Goal: Task Accomplishment & Management: Manage account settings

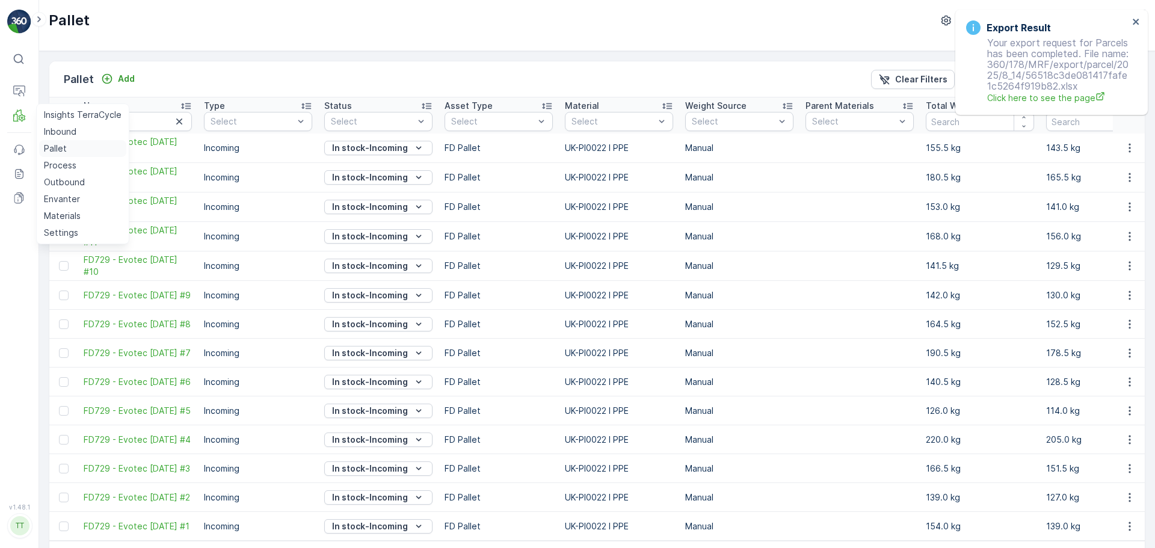
click at [74, 146] on link "Pallet" at bounding box center [82, 148] width 87 height 17
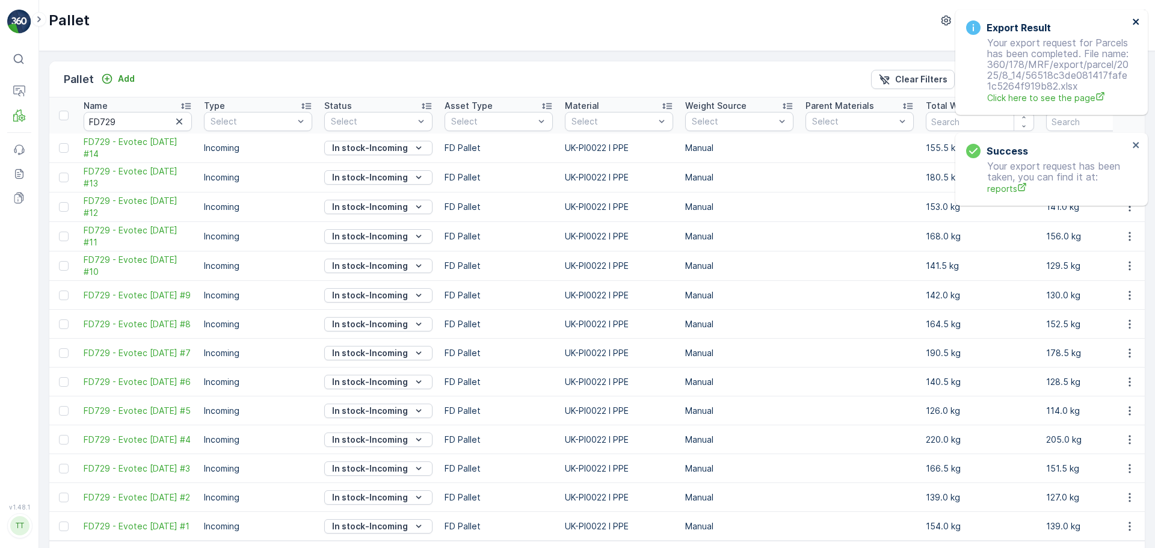
click at [1136, 16] on div "Export Result Your export request for Parcels has been completed. File name: 36…" at bounding box center [1051, 62] width 193 height 105
click at [1132, 24] on div "Export Result Your export request for Parcels has been completed. File name: 36…" at bounding box center [1048, 62] width 170 height 91
click at [1136, 22] on icon "close" at bounding box center [1136, 22] width 6 height 6
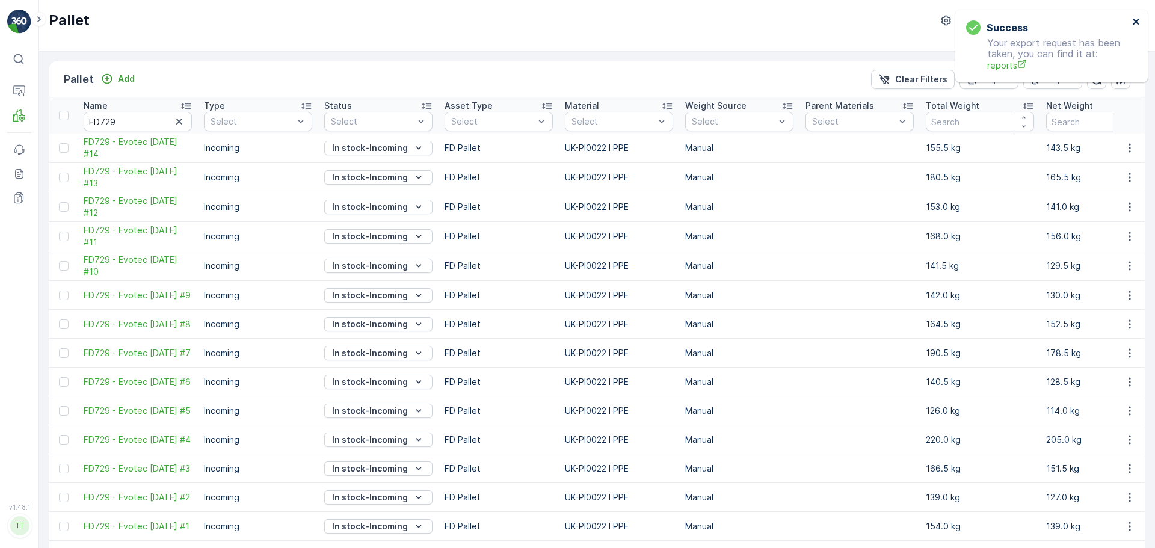
click at [1136, 21] on icon "close" at bounding box center [1136, 22] width 6 height 6
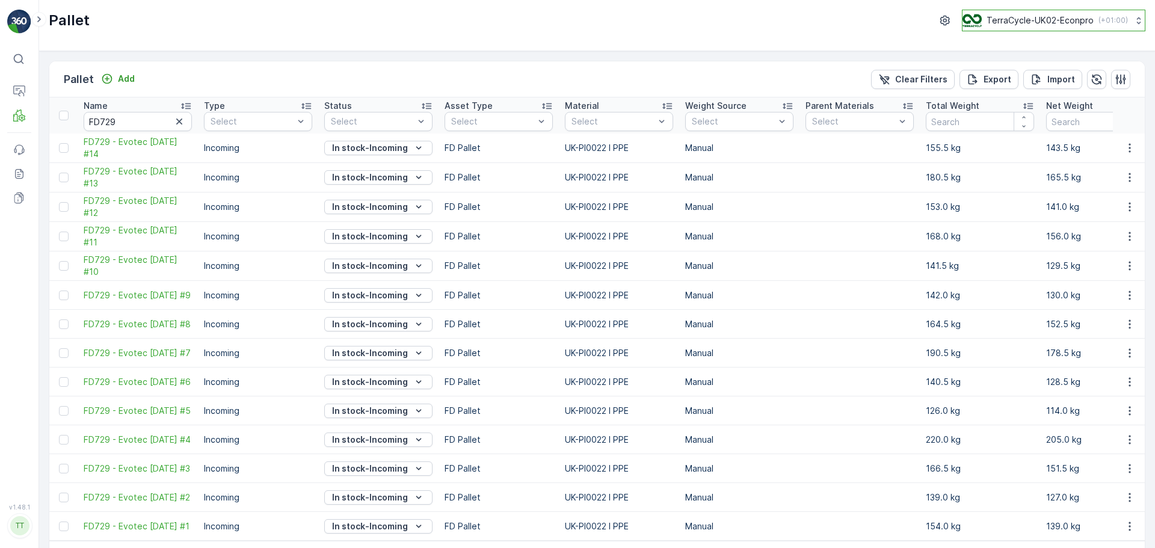
click at [1031, 22] on p "TerraCycle-UK02-Econpro" at bounding box center [1040, 20] width 107 height 12
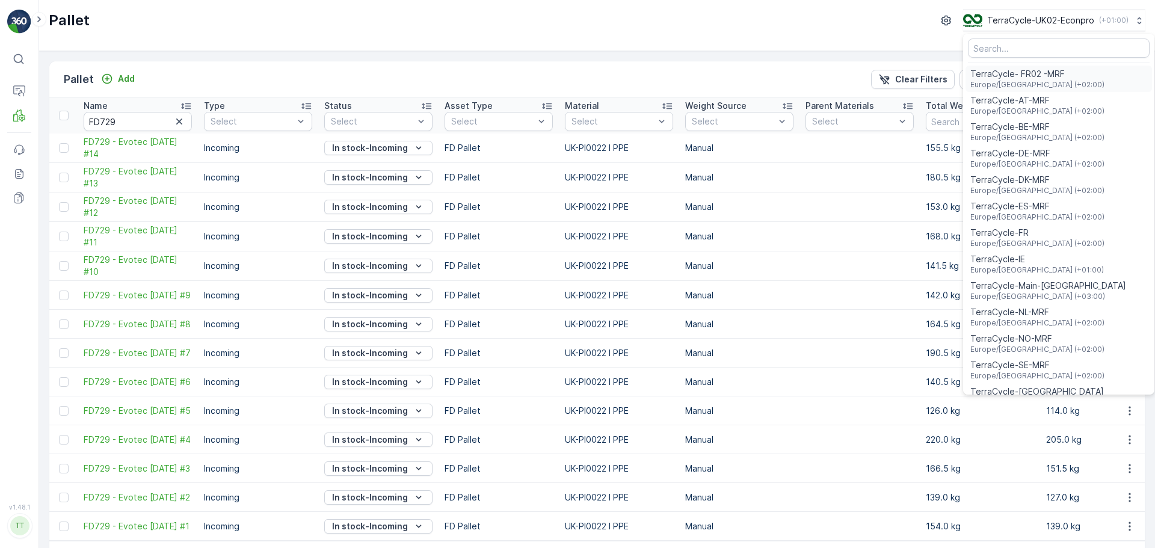
click at [1031, 76] on span "TerraCycle- FR02 -MRF" at bounding box center [1037, 74] width 134 height 12
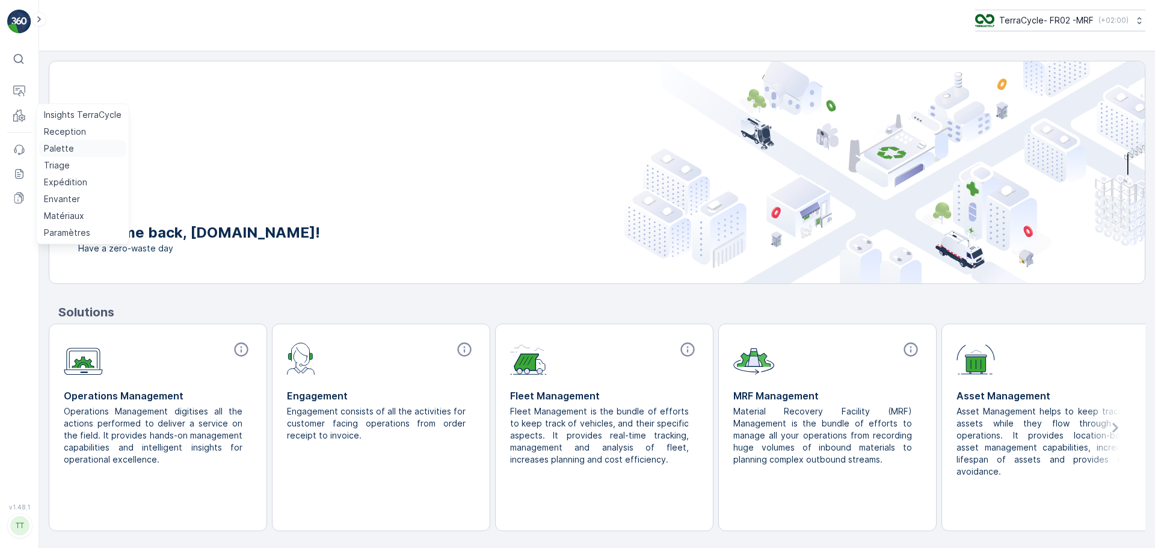
click at [63, 147] on p "Palette" at bounding box center [59, 149] width 30 height 12
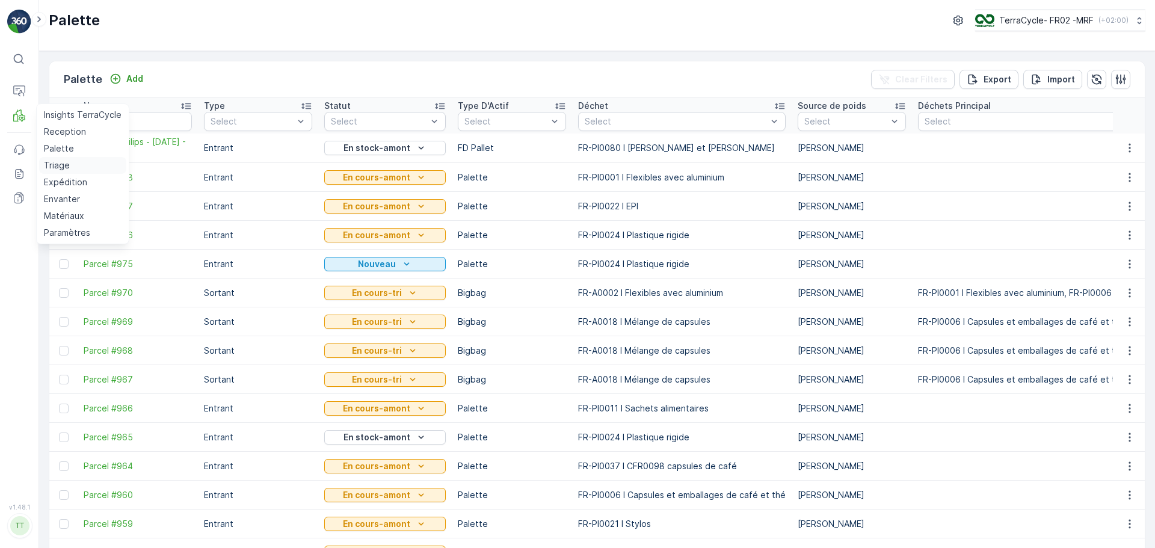
click at [56, 165] on p "Triage" at bounding box center [57, 165] width 26 height 12
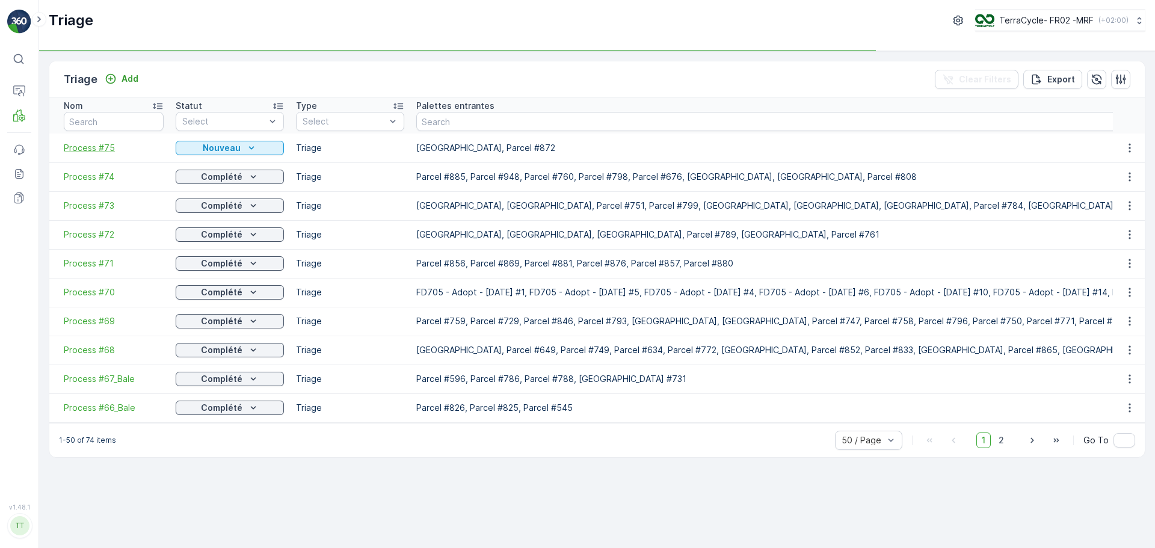
click at [105, 151] on span "Process #75" at bounding box center [114, 148] width 100 height 12
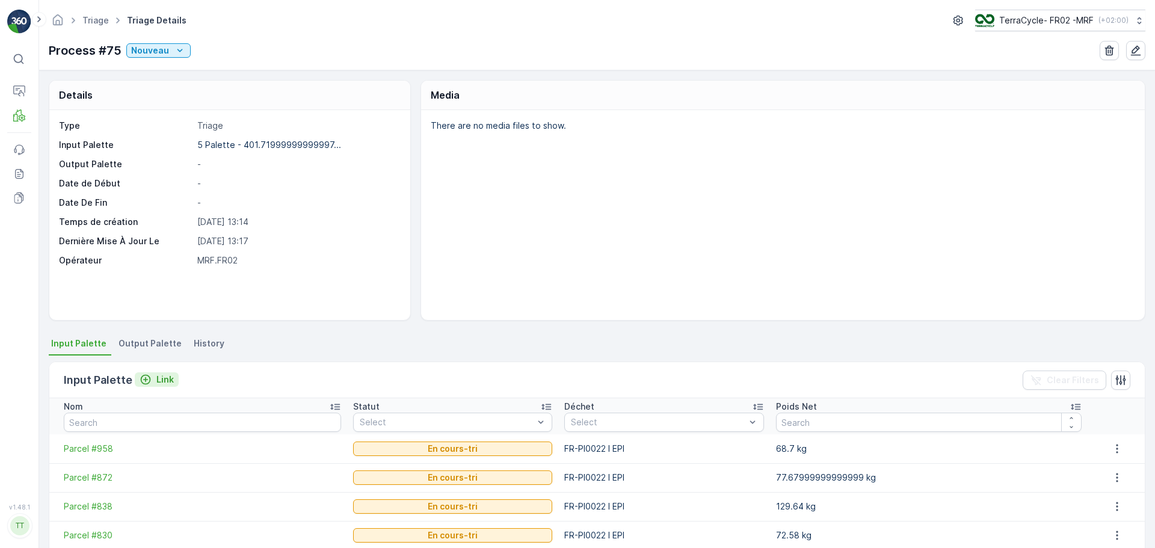
click at [149, 380] on icon "Link" at bounding box center [146, 380] width 12 height 12
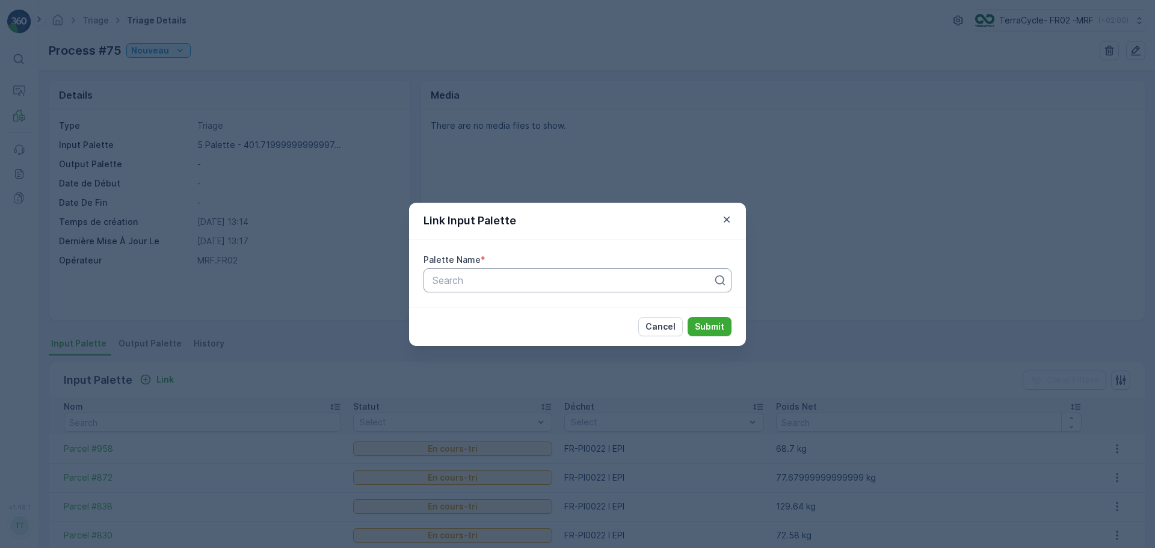
click at [454, 269] on div "Search" at bounding box center [578, 280] width 308 height 24
type input "643"
click at [460, 313] on span "Parcel #643" at bounding box center [458, 309] width 55 height 11
click at [692, 323] on button "Submit" at bounding box center [710, 326] width 44 height 19
click at [785, 222] on div "Link Input Palette Palette Name * Parcel #643 Cancel Submit" at bounding box center [577, 274] width 1155 height 548
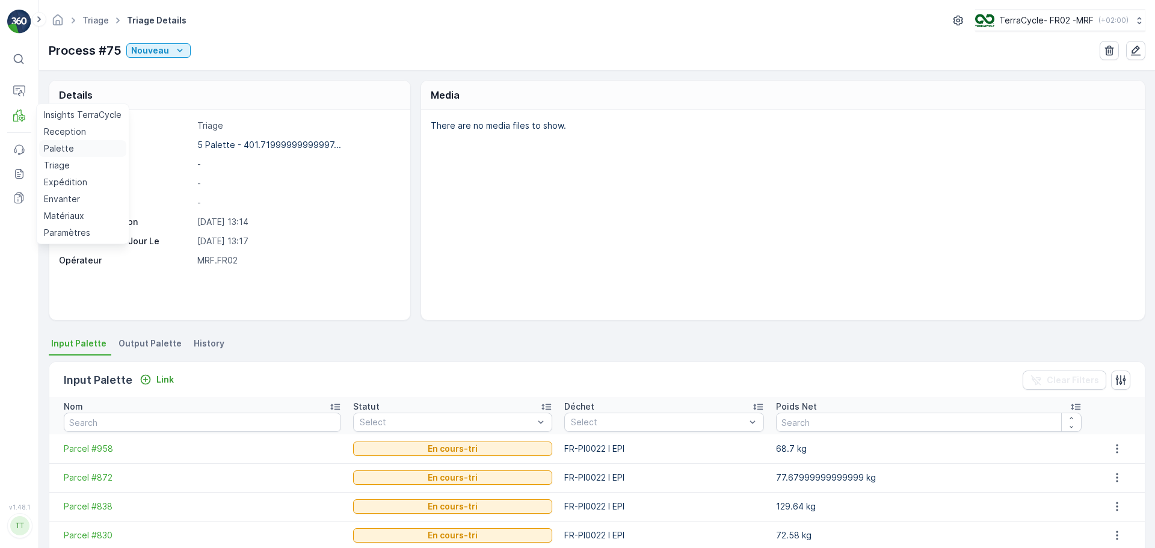
click at [61, 147] on p "Palette" at bounding box center [59, 149] width 30 height 12
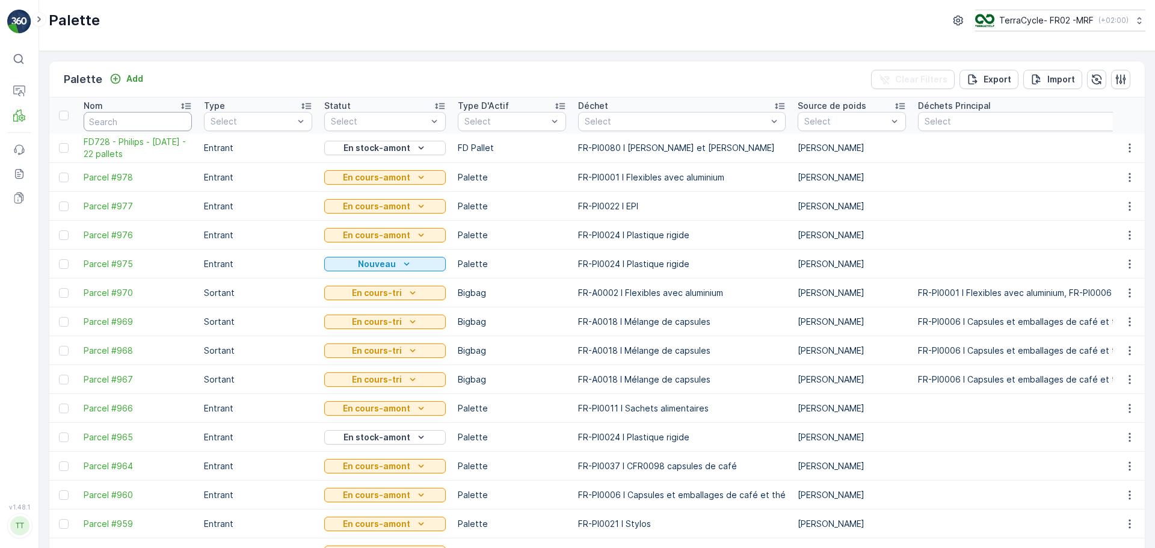
click at [146, 119] on input "text" at bounding box center [138, 121] width 108 height 19
type input "643"
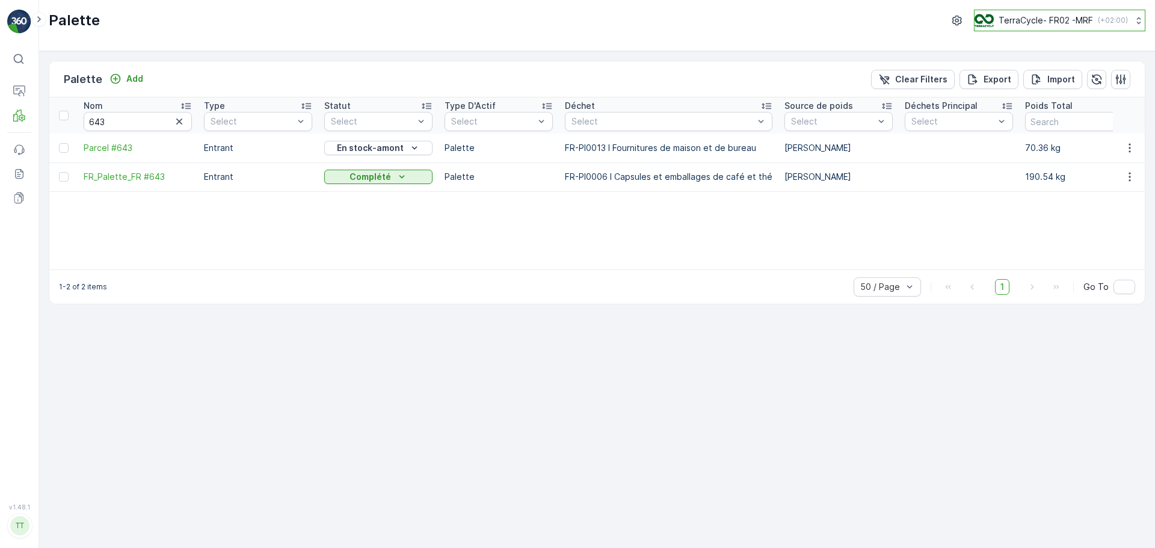
click at [1030, 15] on p "TerraCycle- FR02 -MRF" at bounding box center [1046, 20] width 94 height 12
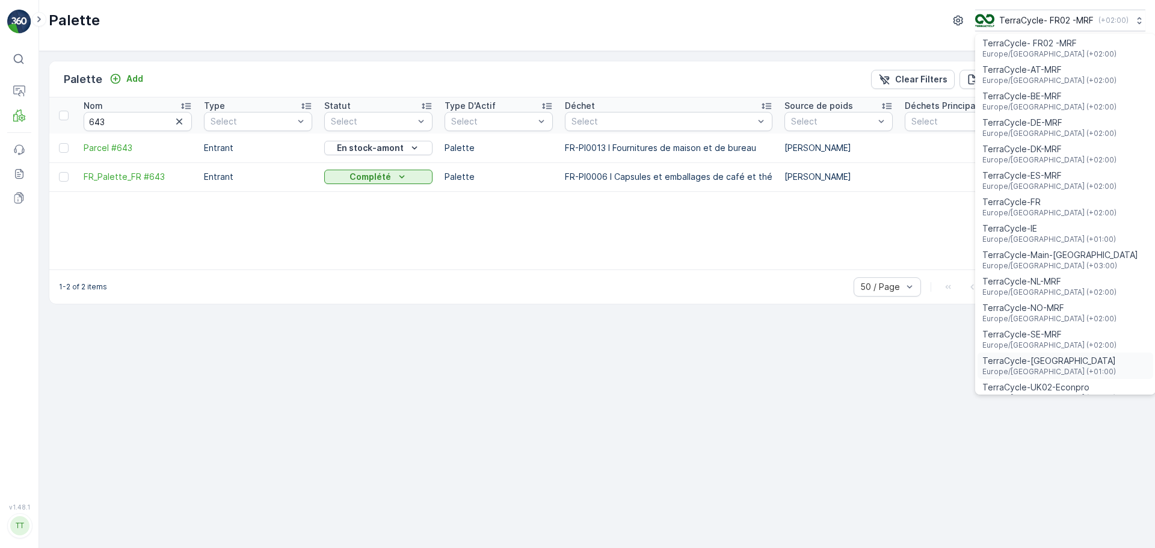
scroll to position [44, 0]
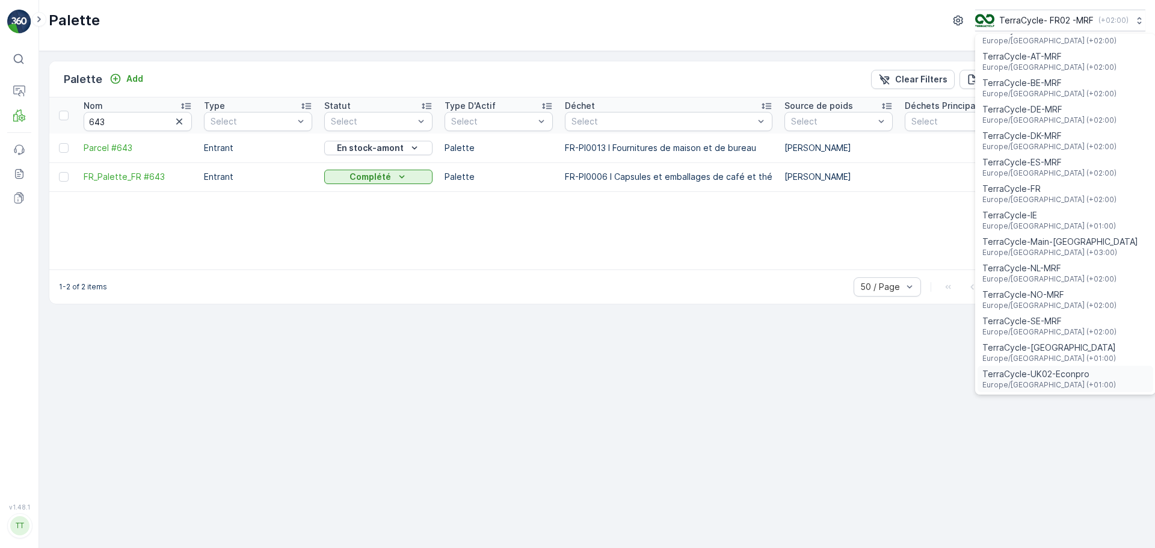
click at [1058, 378] on span "TerraCycle-UK02-Econpro" at bounding box center [1049, 374] width 134 height 12
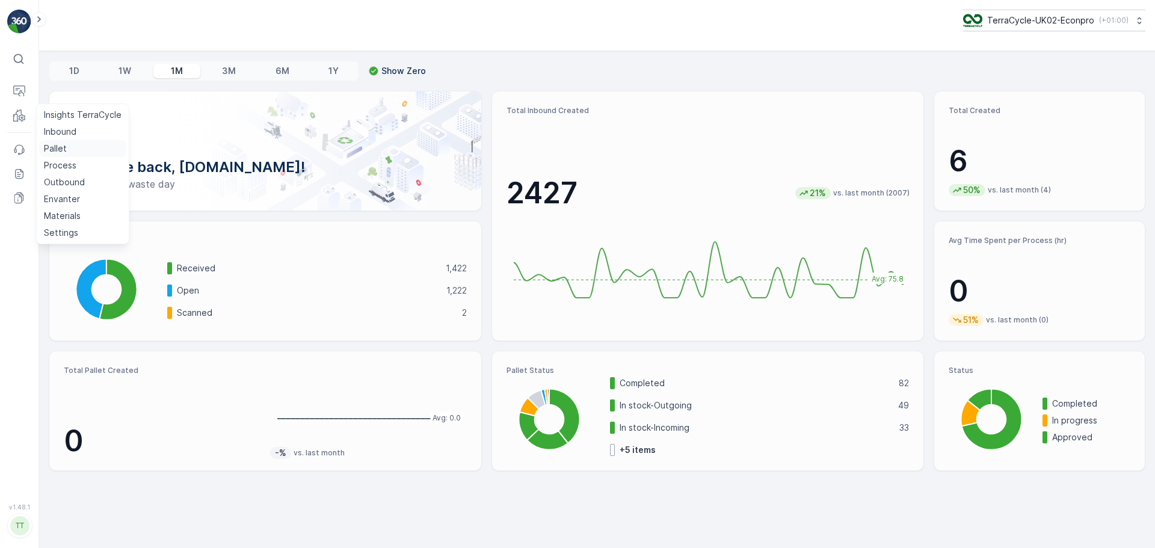
click at [57, 146] on p "Pallet" at bounding box center [55, 149] width 23 height 12
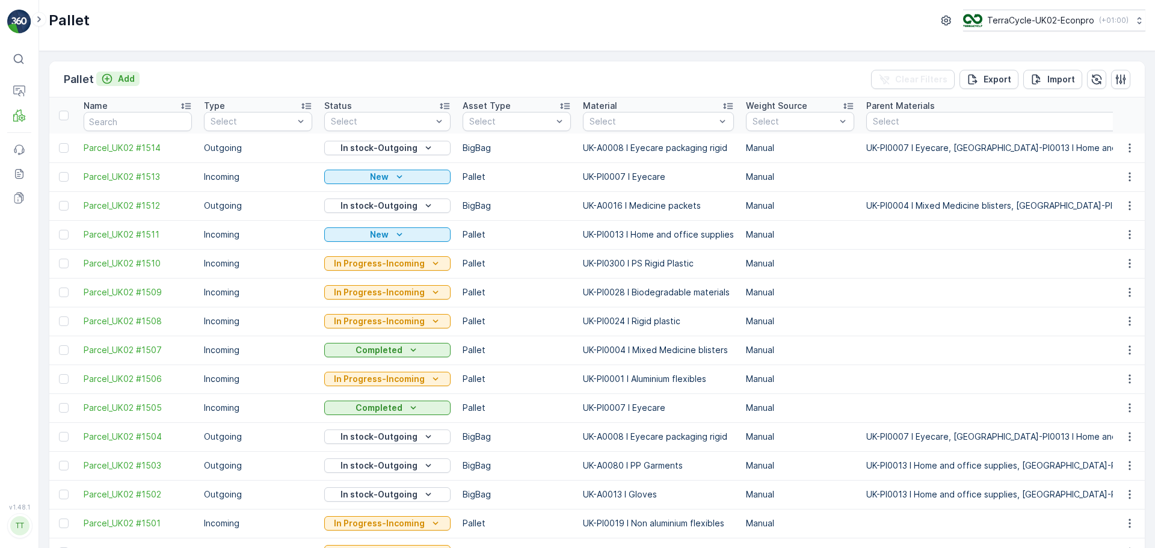
click at [120, 77] on p "Add" at bounding box center [126, 79] width 17 height 12
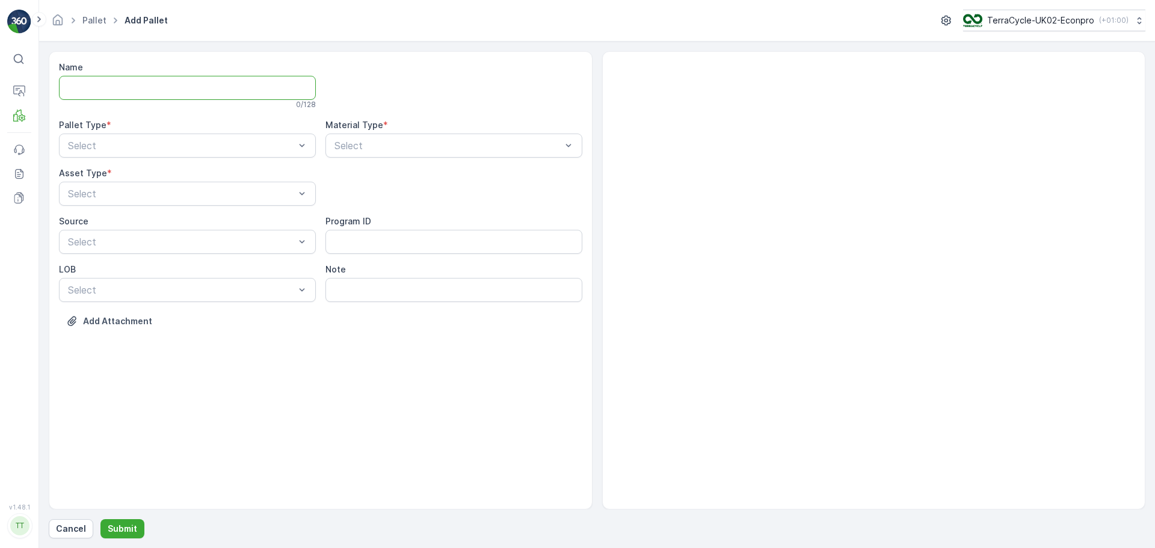
click at [211, 90] on input "Name" at bounding box center [187, 88] width 257 height 24
click at [160, 161] on div "Name FD733 - Nanopharm - 19.08.2025 This name is available 30 / 128 Pallet Type…" at bounding box center [320, 204] width 523 height 286
click at [253, 89] on input "FD733 - Nanopharm - 19.08.2025" at bounding box center [187, 88] width 257 height 24
type input "FD733 - Nanopharm - 19.08.2025 #1"
click at [247, 152] on div at bounding box center [181, 148] width 229 height 11
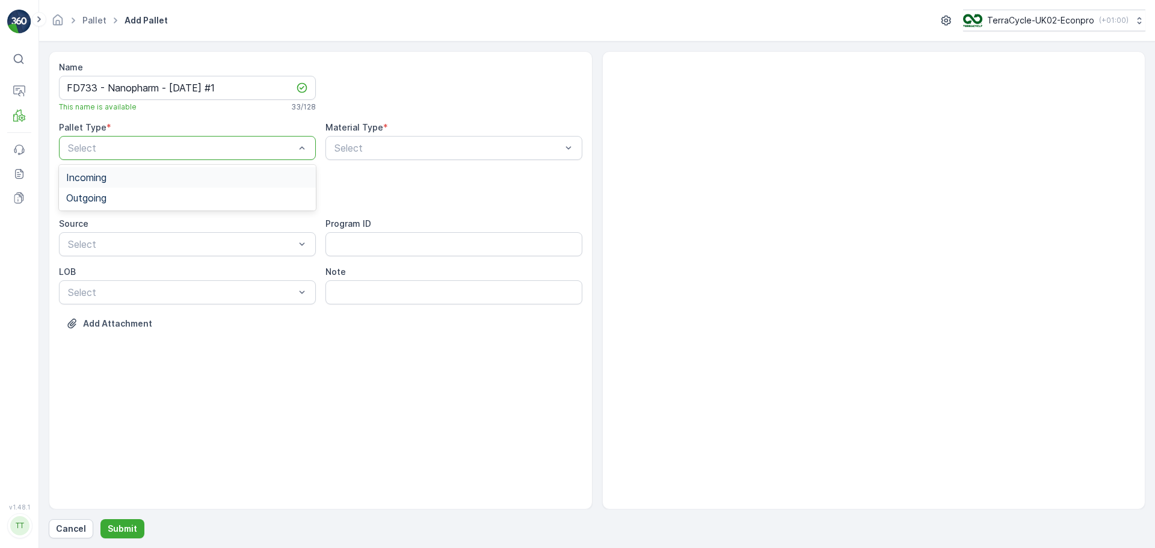
click at [192, 183] on div "Incoming" at bounding box center [187, 177] width 257 height 20
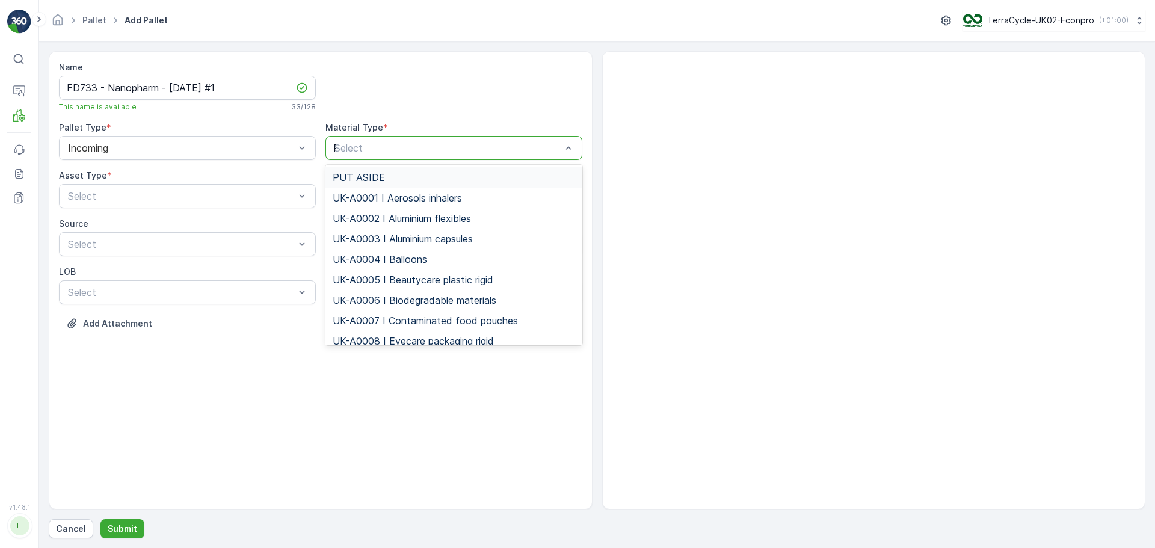
type input "PPE"
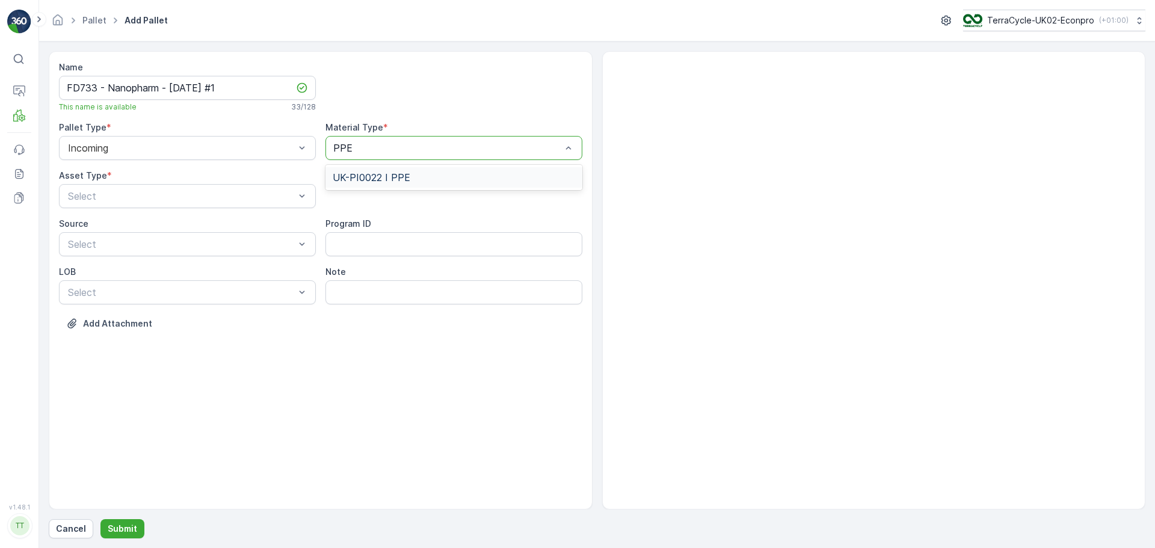
click at [532, 184] on div "UK-PI0022 I PPE" at bounding box center [453, 177] width 257 height 20
click at [170, 197] on div at bounding box center [181, 196] width 229 height 11
click at [148, 222] on div "FD Pallet" at bounding box center [187, 225] width 242 height 11
click at [119, 526] on p "Submit" at bounding box center [122, 529] width 29 height 12
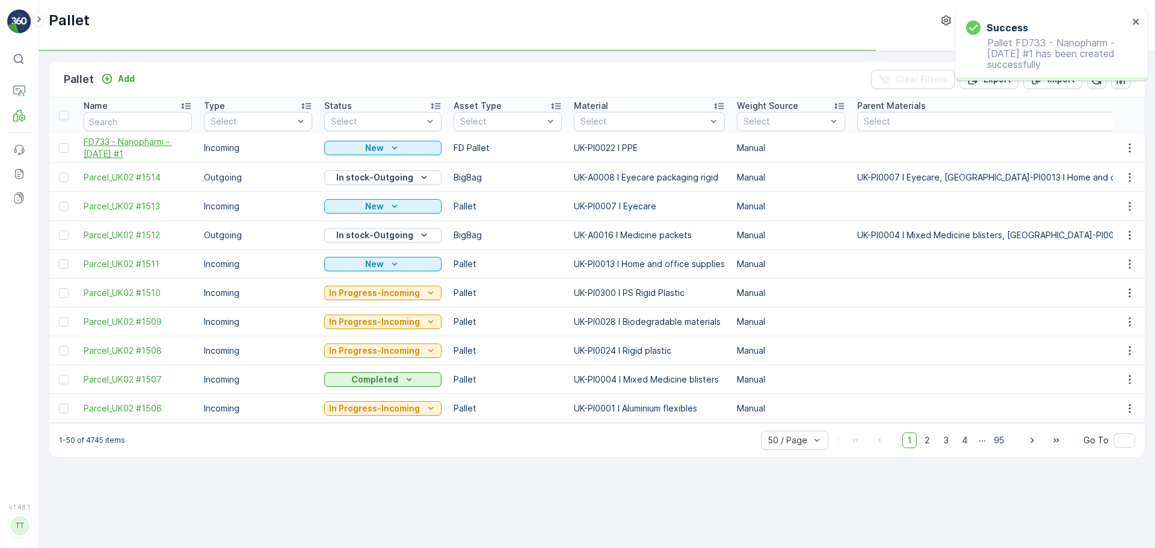
click at [122, 143] on span "FD733 - Nanopharm - 19.08.2025 #1" at bounding box center [138, 148] width 108 height 24
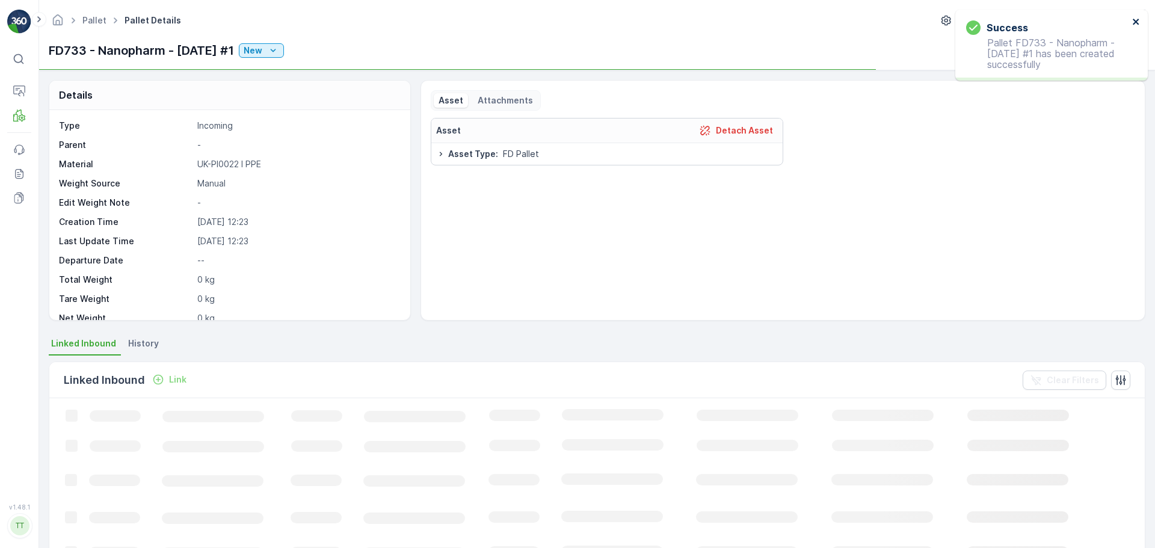
click at [1133, 21] on icon "close" at bounding box center [1136, 22] width 8 height 10
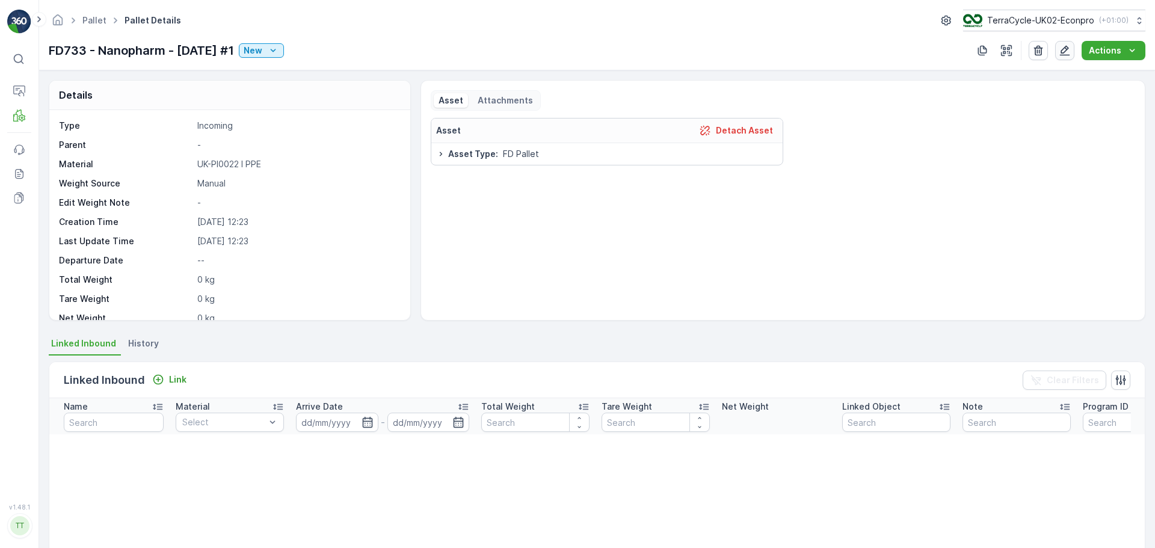
click at [1068, 52] on icon "button" at bounding box center [1065, 51] width 12 height 12
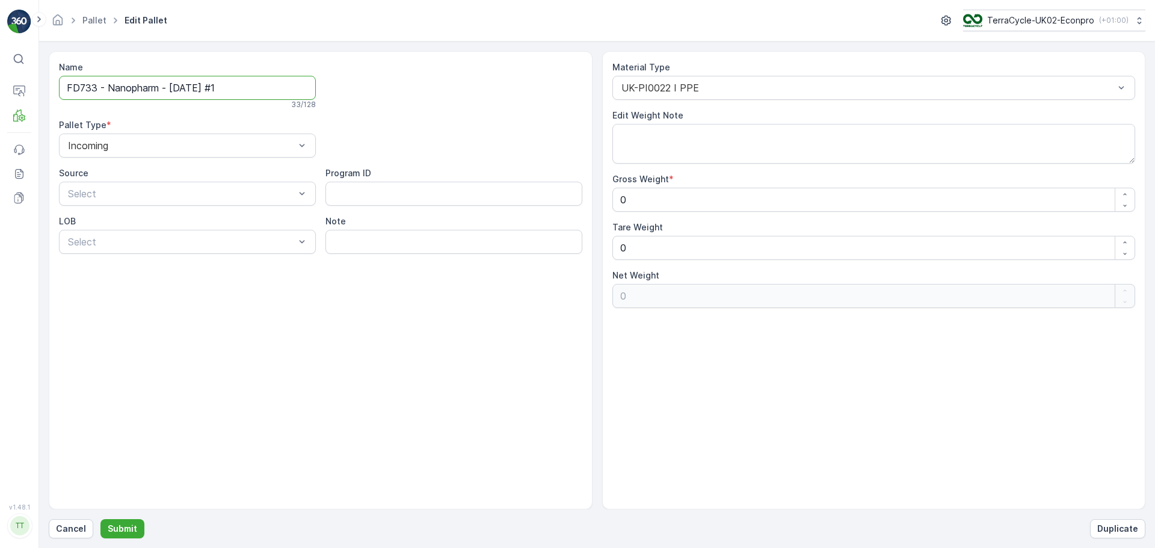
click at [94, 88] on input "FD733 - Nanopharm - 19.08.2025 #1" at bounding box center [187, 88] width 257 height 24
type input "FD732 - Nanopharm - 19.08.2025 #1"
click at [126, 524] on p "Submit" at bounding box center [122, 529] width 29 height 12
